Goal: Information Seeking & Learning: Learn about a topic

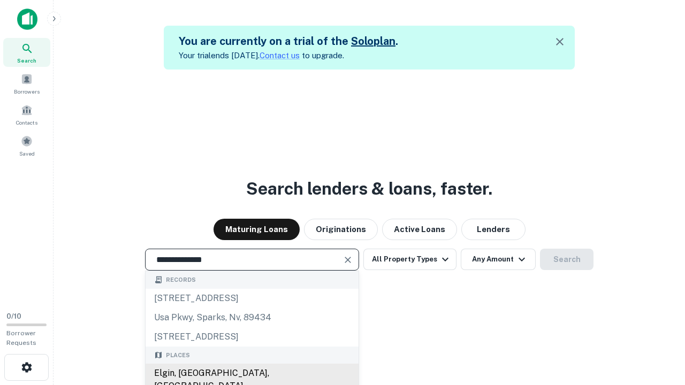
click at [252, 374] on div "Elgin, [GEOGRAPHIC_DATA], [GEOGRAPHIC_DATA]" at bounding box center [252, 380] width 213 height 32
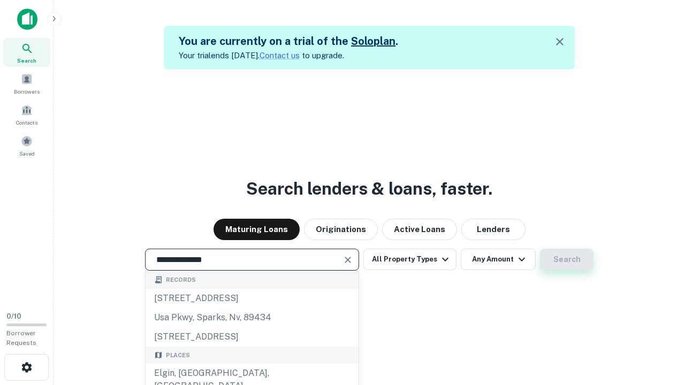
type input "**********"
click at [540, 249] on button "Search" at bounding box center [567, 259] width 54 height 21
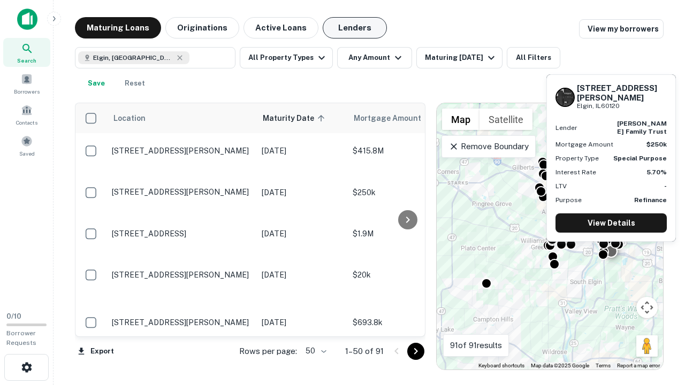
click at [355, 28] on button "Lenders" at bounding box center [355, 27] width 64 height 21
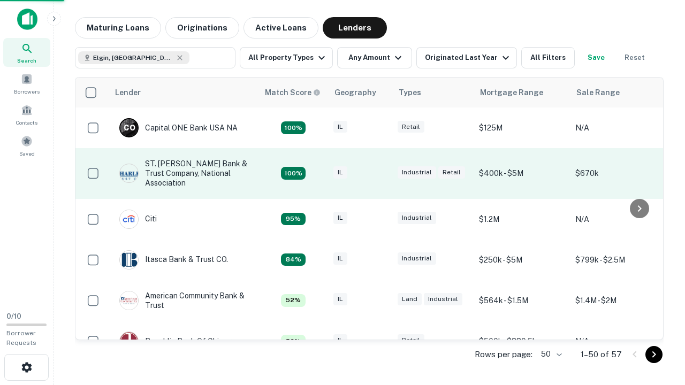
click at [380, 173] on div "IL" at bounding box center [361, 173] width 54 height 14
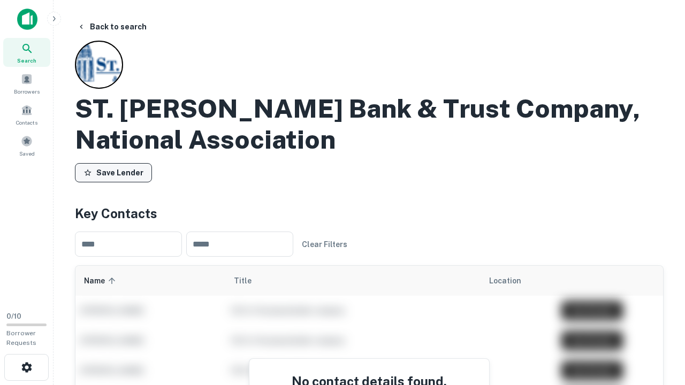
click at [113, 173] on button "Save Lender" at bounding box center [113, 172] width 77 height 19
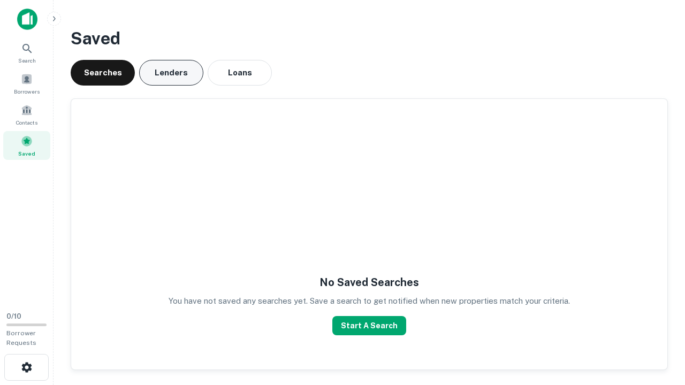
click at [171, 73] on button "Lenders" at bounding box center [171, 73] width 64 height 26
